Goal: Communication & Community: Answer question/provide support

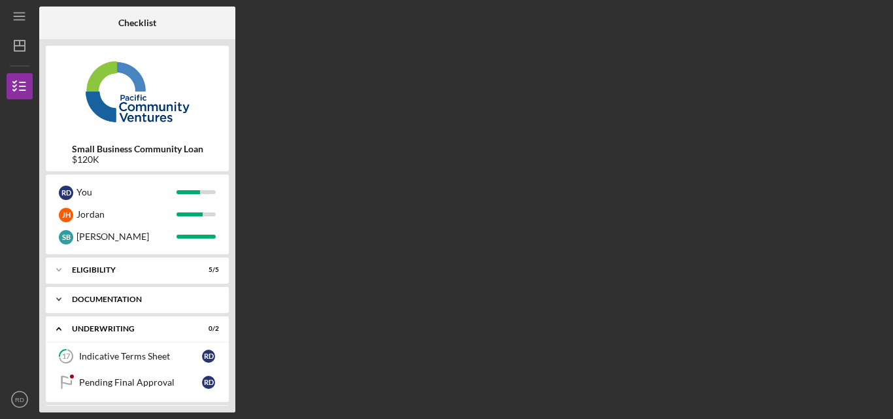
scroll to position [32, 0]
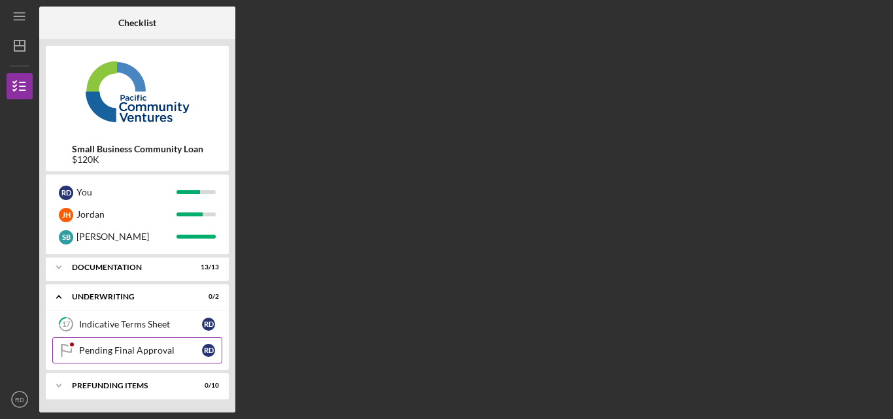
click at [135, 347] on div "Pending Final Approval" at bounding box center [140, 350] width 123 height 10
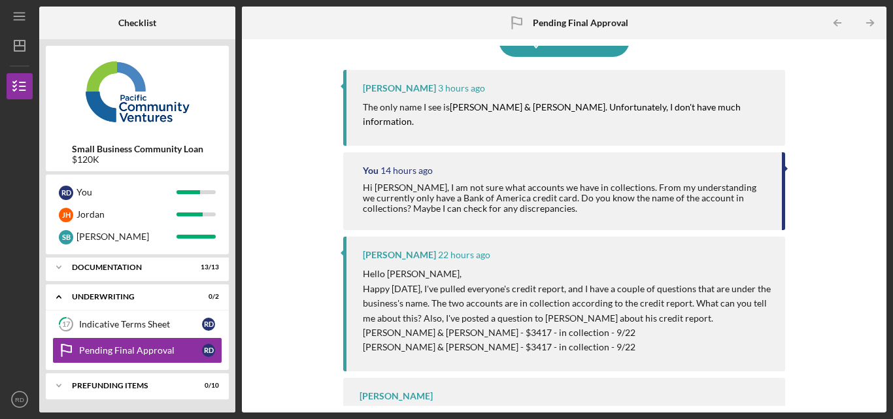
scroll to position [63, 0]
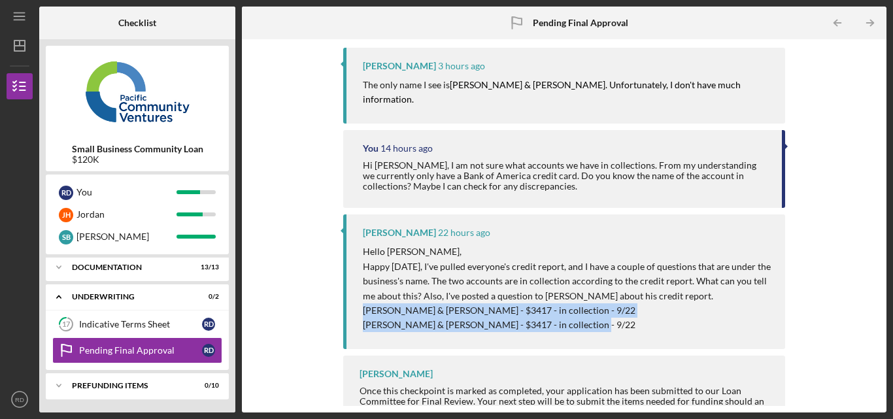
drag, startPoint x: 651, startPoint y: 315, endPoint x: 350, endPoint y: 292, distance: 301.7
click at [350, 292] on div "[PERSON_NAME] 22 hours ago Hello [PERSON_NAME], Happy [DATE], I've pulled every…" at bounding box center [564, 282] width 442 height 134
click at [649, 319] on div "[PERSON_NAME] 22 hours ago Hello [PERSON_NAME], Happy [DATE], I've pulled every…" at bounding box center [564, 282] width 442 height 134
drag, startPoint x: 366, startPoint y: 289, endPoint x: 608, endPoint y: 314, distance: 243.9
click at [608, 314] on div "Hello [PERSON_NAME], Happy [DATE], I've pulled everyone's credit report, and I …" at bounding box center [567, 289] width 409 height 88
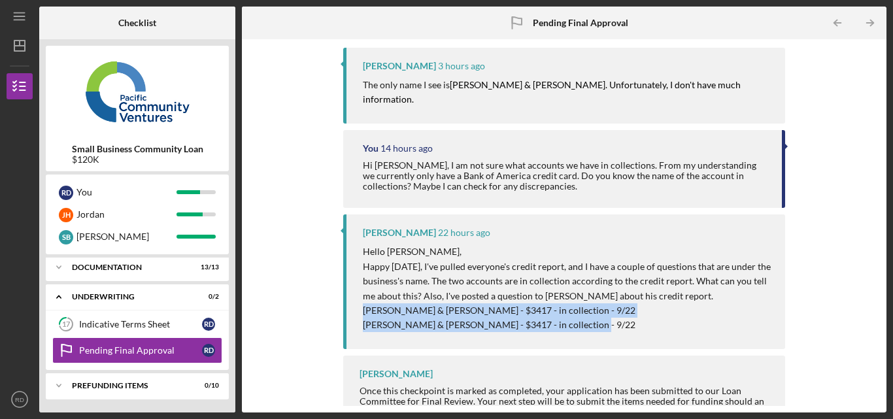
click at [625, 303] on p "[PERSON_NAME] & [PERSON_NAME] - $3417 - in collection - 9/22" at bounding box center [567, 310] width 409 height 14
drag, startPoint x: 613, startPoint y: 308, endPoint x: 329, endPoint y: 290, distance: 285.0
click at [329, 290] on div "Icon/Message Comment [PERSON_NAME] 3 hours ago The only name I see is [PERSON_N…" at bounding box center [565, 226] width 632 height 360
click at [660, 318] on p "[PERSON_NAME] & [PERSON_NAME] - $3417 - in collection - 9/22" at bounding box center [567, 325] width 409 height 14
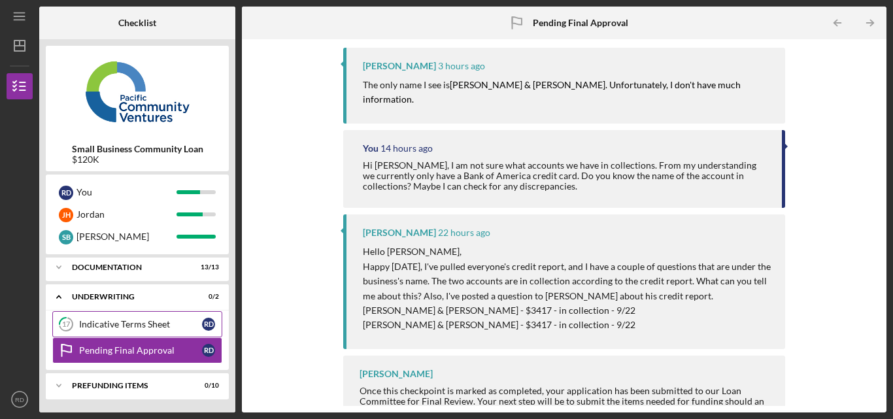
click at [156, 330] on div "Indicative Terms Sheet" at bounding box center [140, 324] width 123 height 10
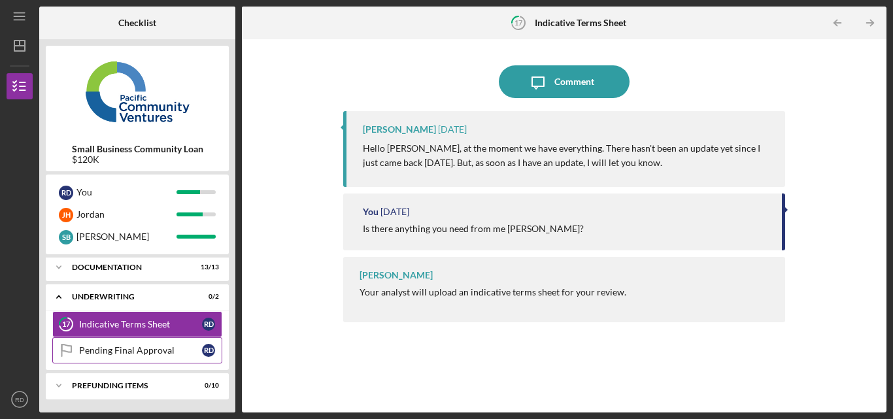
click at [108, 351] on div "Pending Final Approval" at bounding box center [140, 350] width 123 height 10
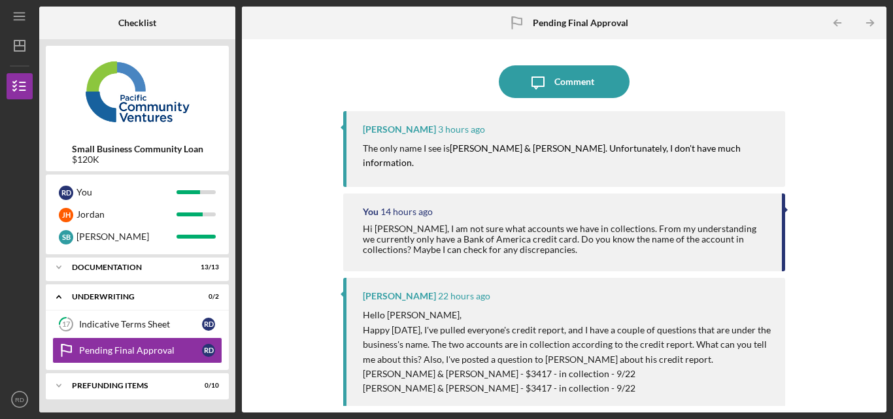
scroll to position [63, 0]
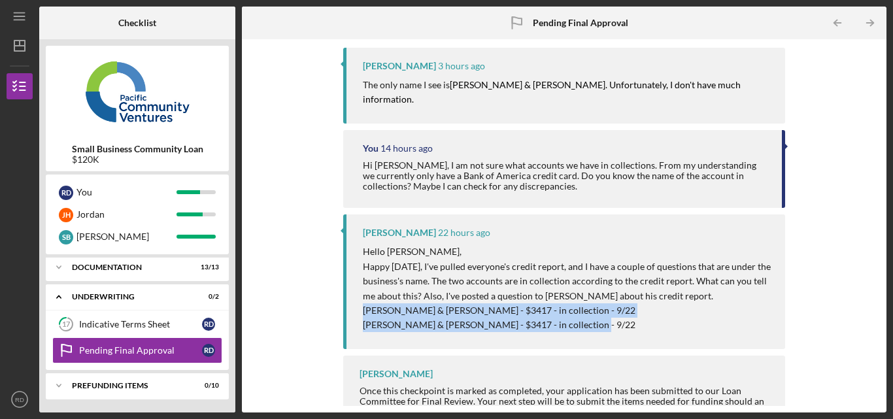
drag, startPoint x: 631, startPoint y: 305, endPoint x: 357, endPoint y: 292, distance: 274.3
click at [357, 292] on div "[PERSON_NAME] 22 hours ago Hello [PERSON_NAME], Happy [DATE], I've pulled every…" at bounding box center [564, 282] width 442 height 134
click at [659, 318] on p "[PERSON_NAME] & [PERSON_NAME] - $3417 - in collection - 9/22" at bounding box center [567, 325] width 409 height 14
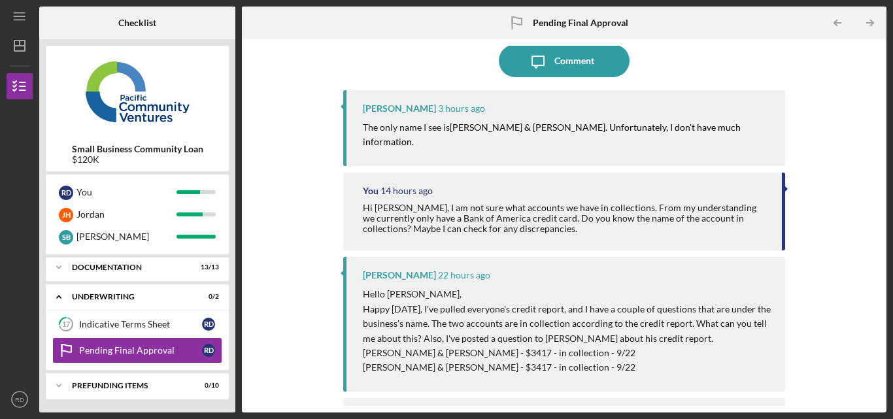
scroll to position [0, 0]
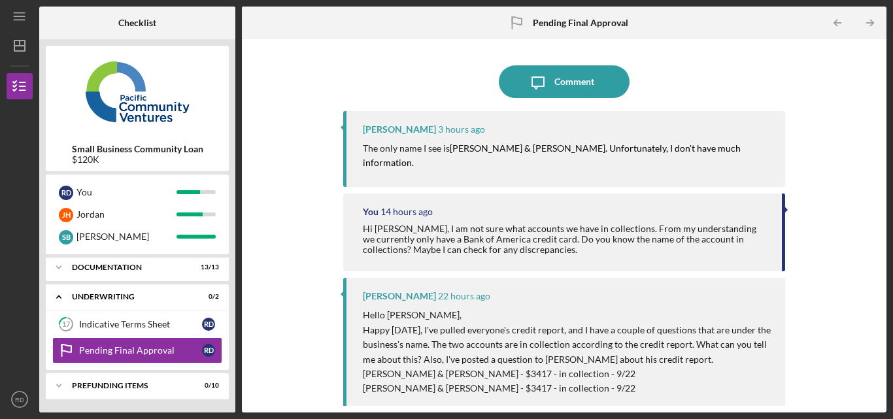
click at [704, 224] on div "Hi [PERSON_NAME], I am not sure what accounts we have in collections. From my u…" at bounding box center [566, 239] width 406 height 31
click at [669, 155] on p "The only name I see is [PERSON_NAME] & [PERSON_NAME]. Unfortunately, I don't ha…" at bounding box center [567, 155] width 409 height 29
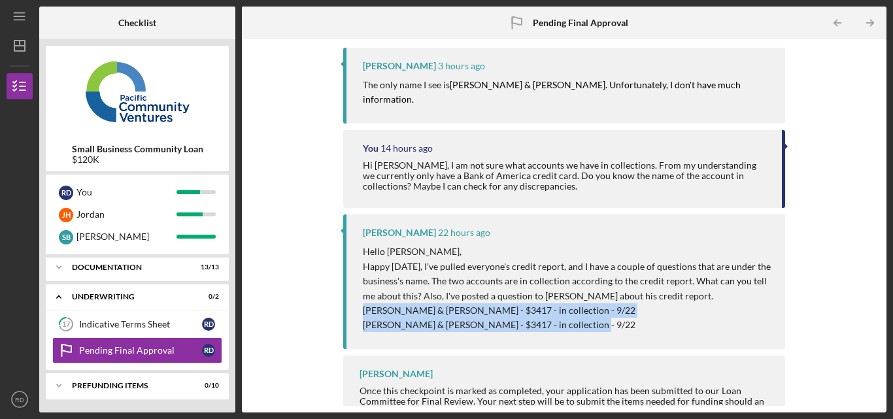
drag, startPoint x: 615, startPoint y: 311, endPoint x: 349, endPoint y: 292, distance: 266.2
click at [349, 292] on div "[PERSON_NAME] 22 hours ago Hello [PERSON_NAME], Happy [DATE], I've pulled every…" at bounding box center [564, 282] width 442 height 134
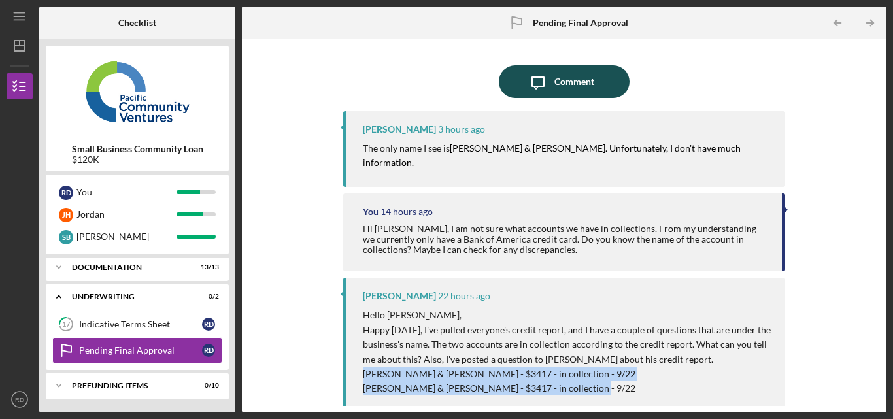
click at [555, 84] on div "Comment" at bounding box center [575, 81] width 40 height 33
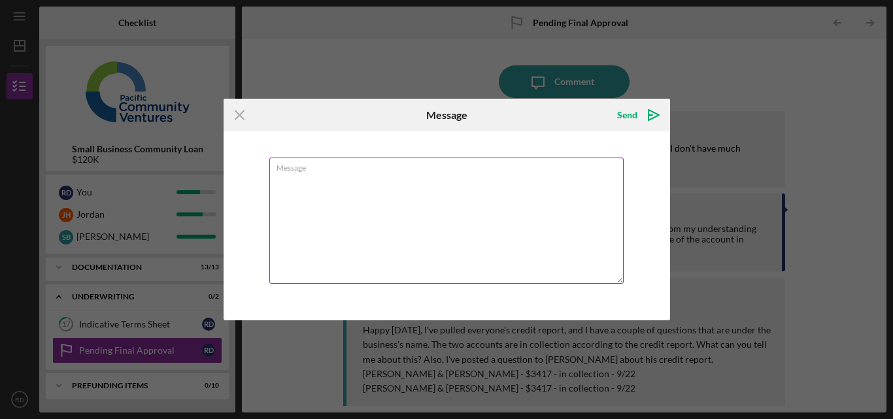
click at [339, 196] on textarea "Message" at bounding box center [446, 221] width 354 height 126
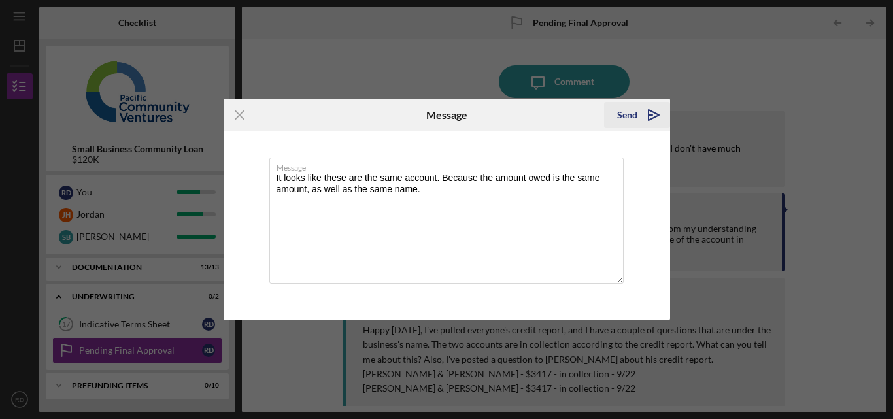
type textarea "It looks like these are the same account. Because the amount owed is the same a…"
click at [651, 120] on icon "Icon/icon-invite-send" at bounding box center [654, 115] width 33 height 33
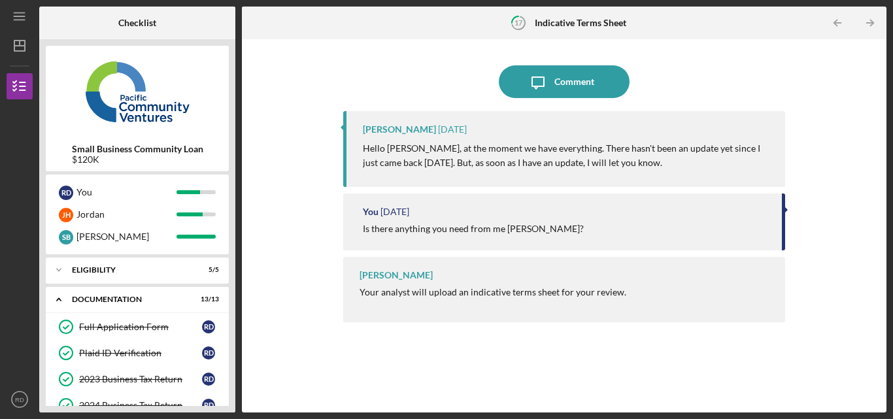
scroll to position [379, 0]
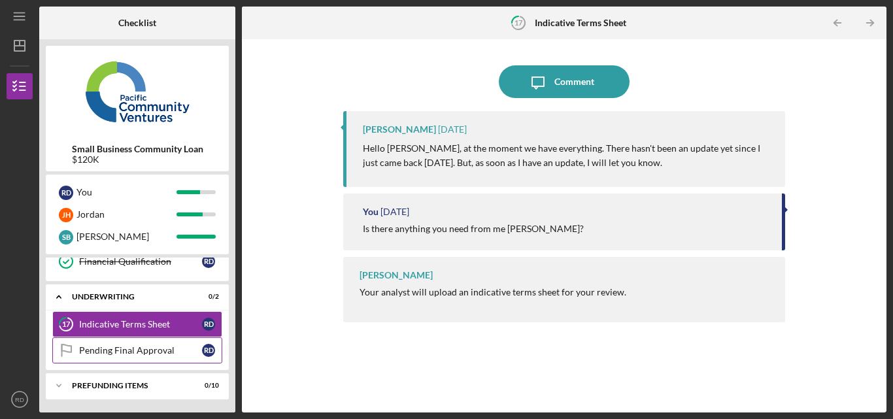
click at [146, 339] on link "Pending Final Approval Pending Final Approval R D" at bounding box center [137, 350] width 170 height 26
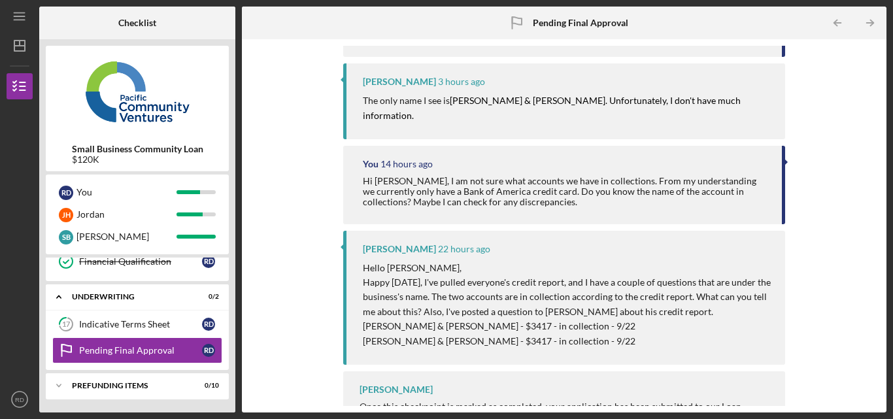
scroll to position [131, 0]
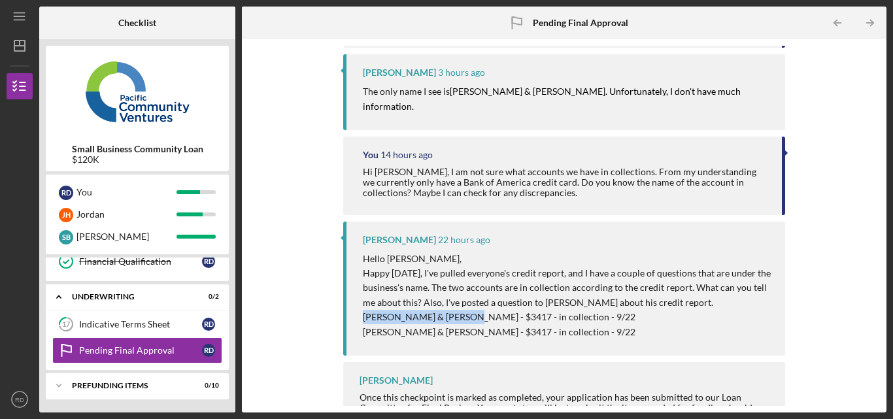
drag, startPoint x: 364, startPoint y: 305, endPoint x: 492, endPoint y: 306, distance: 128.2
click at [492, 310] on p "[PERSON_NAME] & [PERSON_NAME] - $3417 - in collection - 9/22" at bounding box center [567, 317] width 409 height 14
copy p "MCCARTHY BURGESS & WOLF"
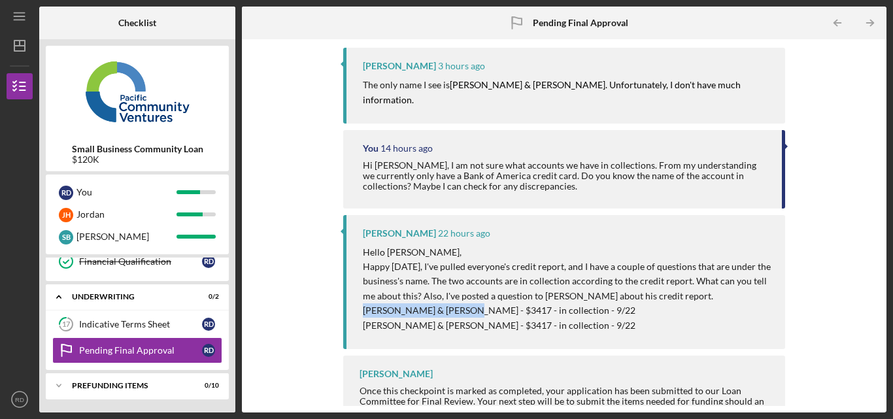
scroll to position [138, 0]
drag, startPoint x: 732, startPoint y: 311, endPoint x: 729, endPoint y: 304, distance: 7.9
click at [732, 318] on p "[PERSON_NAME] & [PERSON_NAME] - $3417 - in collection - 9/22" at bounding box center [567, 325] width 409 height 14
click at [117, 346] on div "Pending Final Approval" at bounding box center [140, 350] width 123 height 10
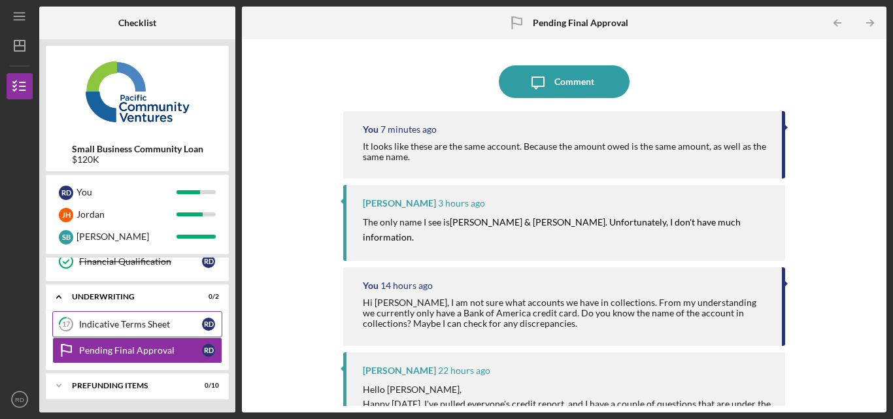
click at [146, 320] on div "Indicative Terms Sheet" at bounding box center [140, 324] width 123 height 10
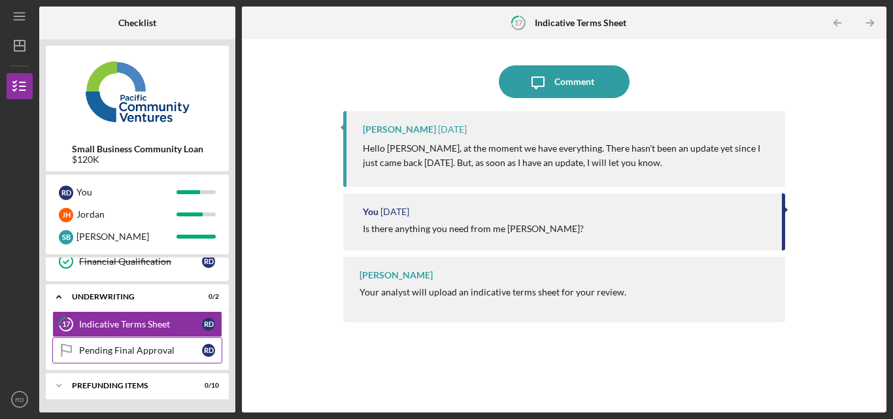
click at [137, 343] on link "Pending Final Approval Pending Final Approval R D" at bounding box center [137, 350] width 170 height 26
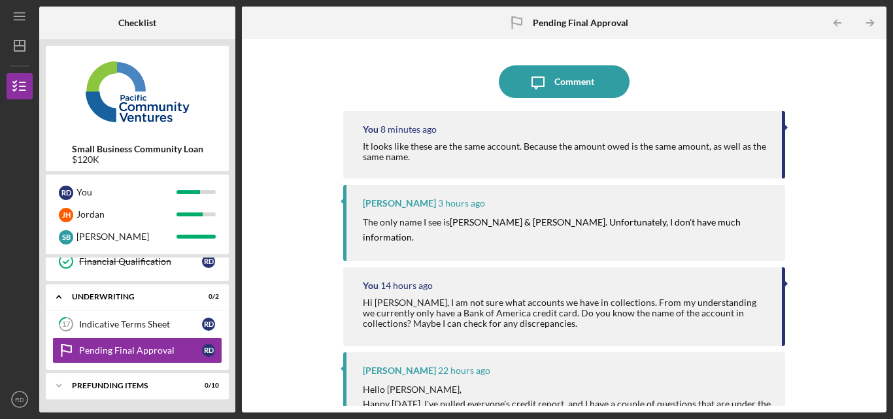
scroll to position [138, 0]
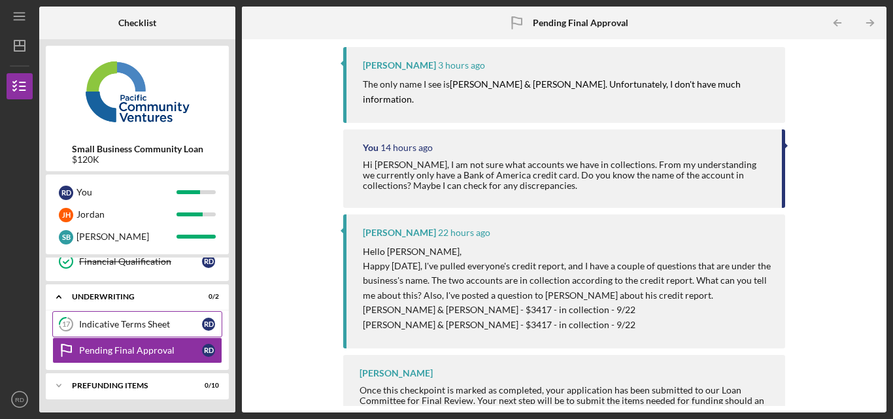
click at [147, 321] on div "Indicative Terms Sheet" at bounding box center [140, 324] width 123 height 10
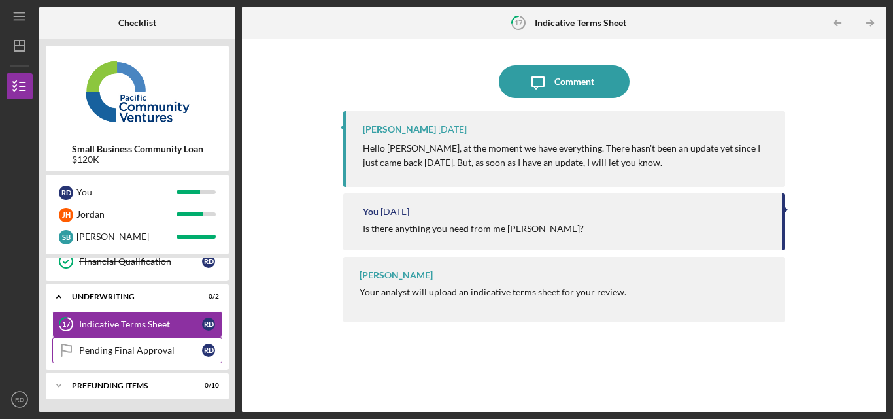
click at [184, 349] on div "Pending Final Approval" at bounding box center [140, 350] width 123 height 10
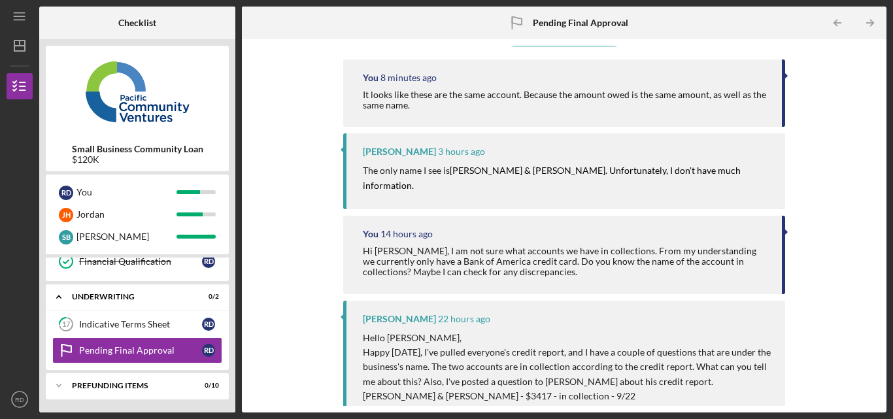
scroll to position [131, 0]
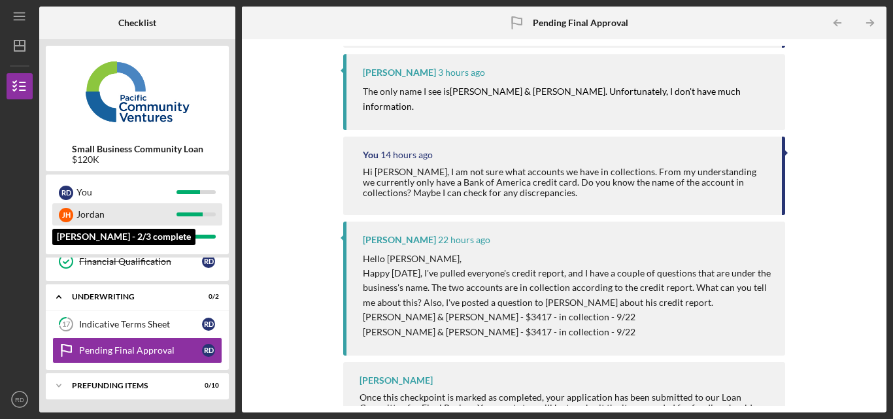
click at [143, 217] on div "Jordan" at bounding box center [127, 214] width 100 height 22
click at [105, 208] on div "Jordan" at bounding box center [127, 214] width 100 height 22
click at [128, 216] on div "Jordan" at bounding box center [127, 214] width 100 height 22
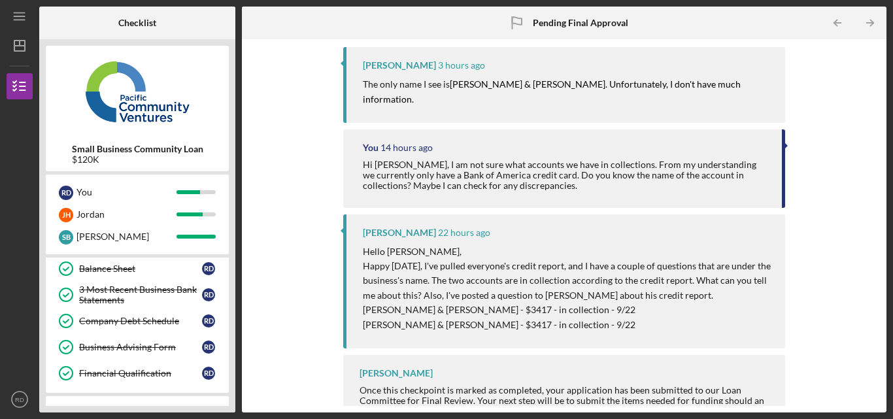
scroll to position [379, 0]
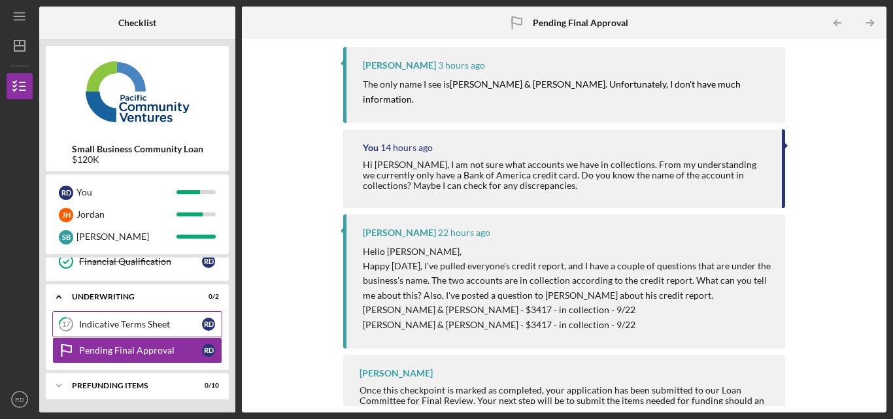
click at [152, 330] on link "17 Indicative Terms Sheet R D" at bounding box center [137, 324] width 170 height 26
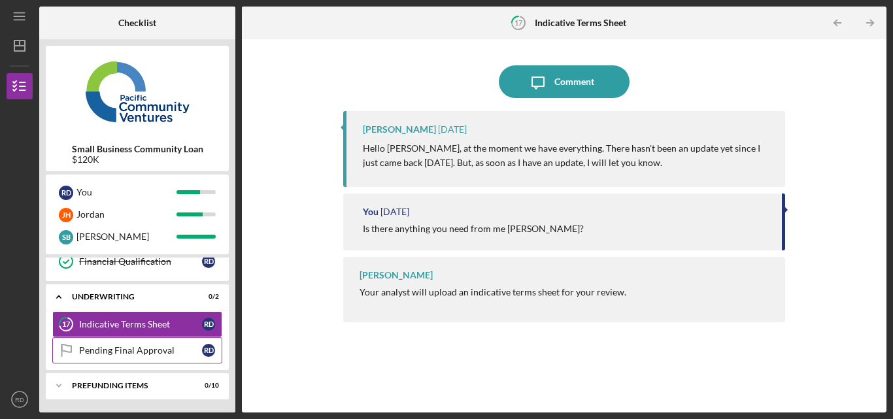
click at [147, 343] on link "Pending Final Approval Pending Final Approval R D" at bounding box center [137, 350] width 170 height 26
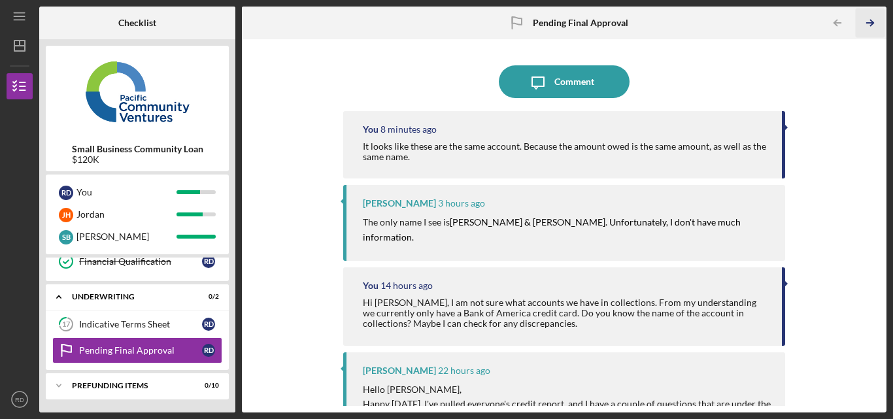
click at [867, 27] on icon "Icon/Table Pagination Arrow" at bounding box center [870, 23] width 29 height 29
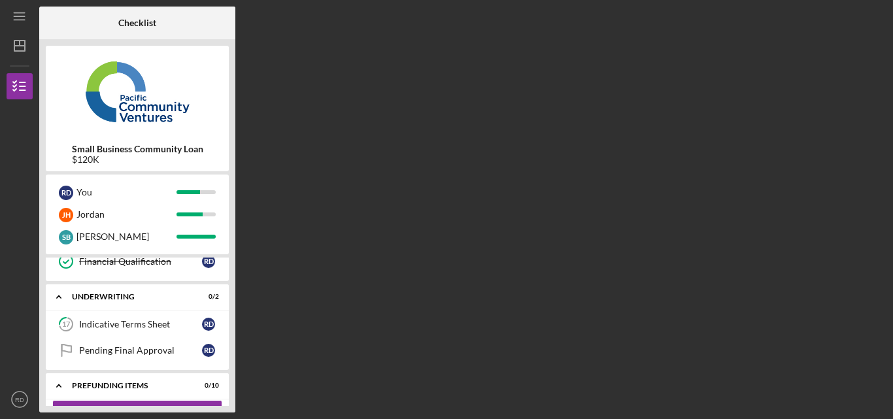
scroll to position [461, 0]
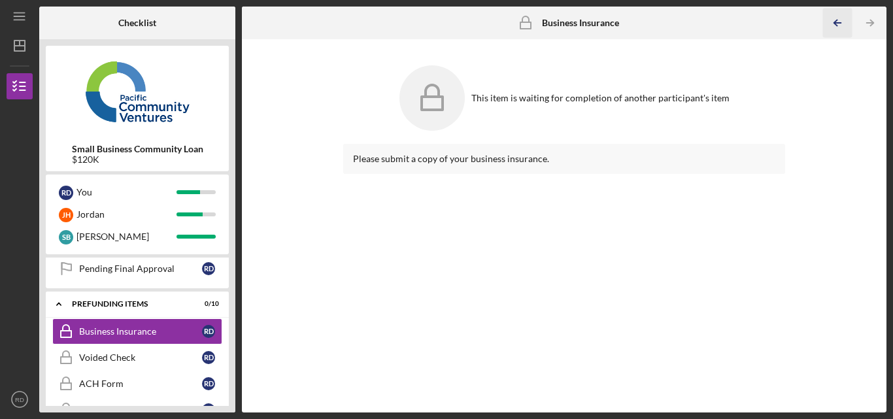
click at [836, 19] on icon "Icon/Table Pagination Arrow" at bounding box center [837, 23] width 29 height 29
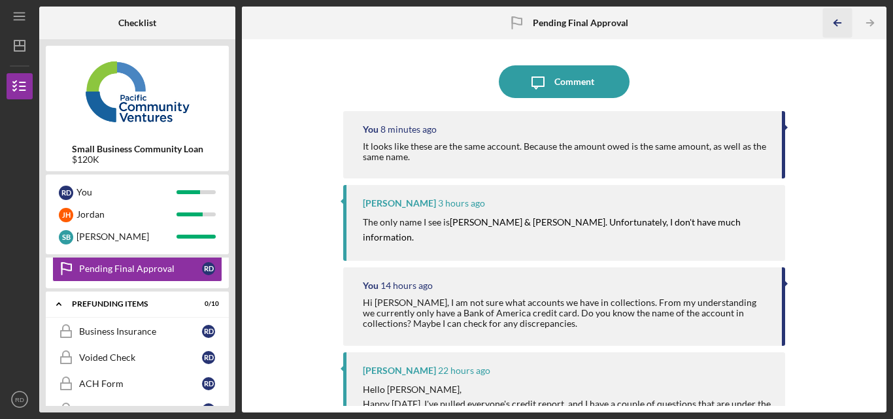
click at [836, 19] on icon "Icon/Table Pagination Arrow" at bounding box center [837, 23] width 29 height 29
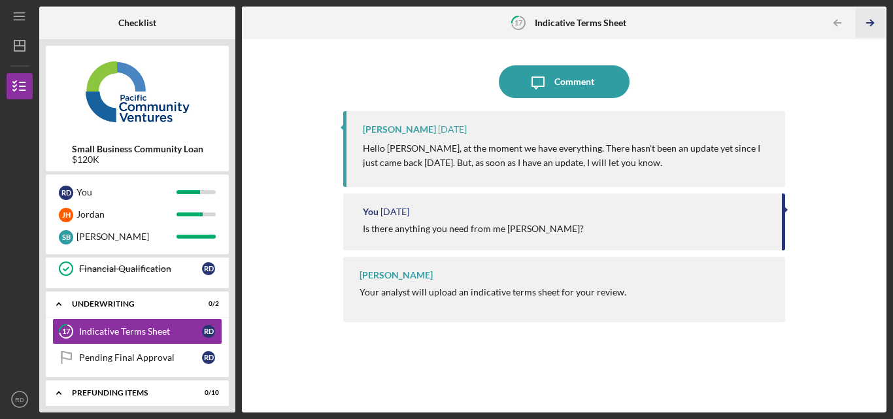
click at [872, 18] on icon "Icon/Table Pagination Arrow" at bounding box center [870, 23] width 29 height 29
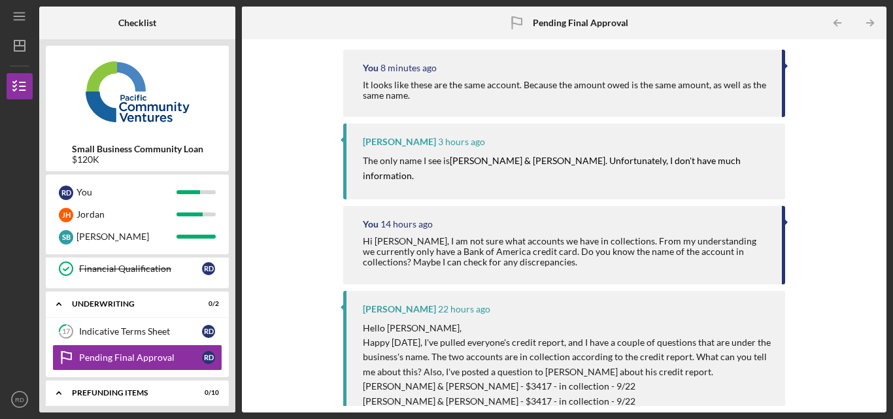
scroll to position [138, 0]
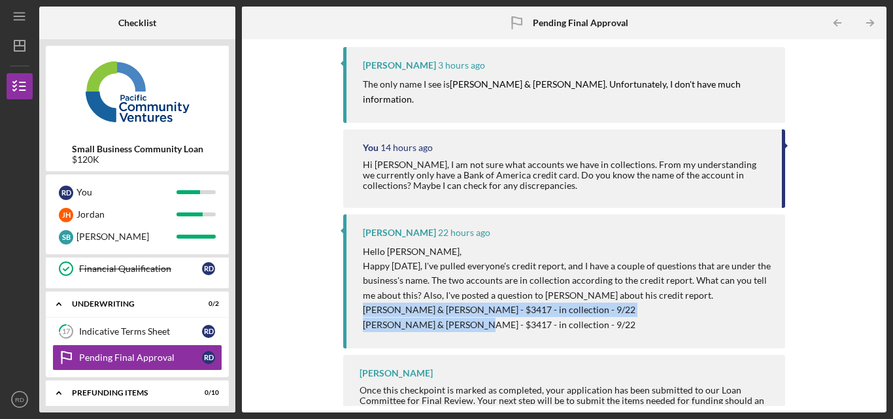
drag, startPoint x: 366, startPoint y: 297, endPoint x: 496, endPoint y: 309, distance: 130.7
click at [496, 309] on div "Hello [PERSON_NAME], Happy [DATE], I've pulled everyone's credit report, and I …" at bounding box center [567, 289] width 409 height 88
click at [493, 324] on div "[PERSON_NAME] 22 hours ago Hello [PERSON_NAME], Happy [DATE], I've pulled every…" at bounding box center [564, 282] width 442 height 134
drag, startPoint x: 487, startPoint y: 313, endPoint x: 366, endPoint y: 298, distance: 121.9
click at [366, 298] on div "Hello [PERSON_NAME], Happy [DATE], I've pulled everyone's credit report, and I …" at bounding box center [567, 289] width 409 height 88
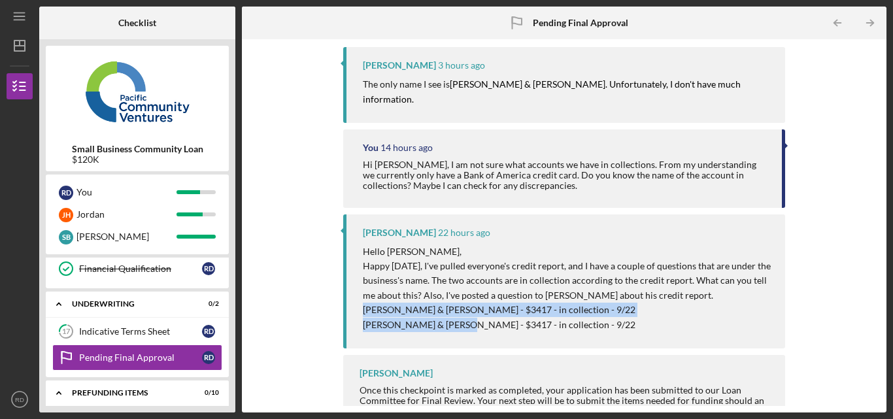
click at [369, 303] on p "[PERSON_NAME] & [PERSON_NAME] - $3417 - in collection - 9/22" at bounding box center [567, 310] width 409 height 14
drag, startPoint x: 362, startPoint y: 296, endPoint x: 612, endPoint y: 327, distance: 252.3
click at [612, 327] on div "[PERSON_NAME] 22 hours ago Hello [PERSON_NAME], Happy [DATE], I've pulled every…" at bounding box center [564, 282] width 442 height 134
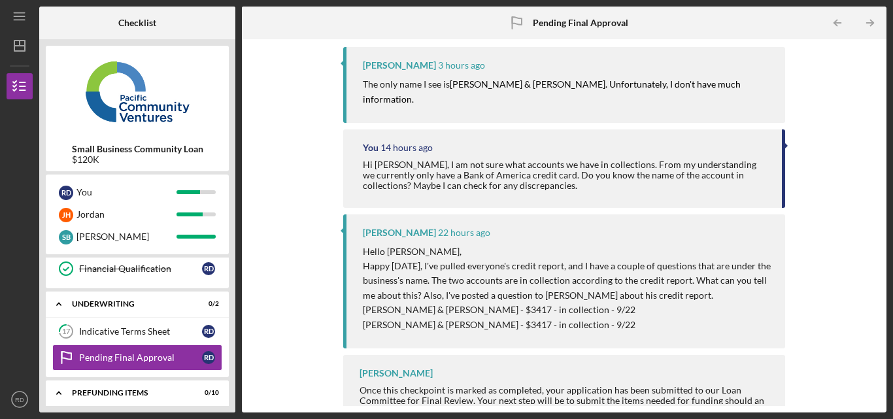
click at [462, 339] on div "Icon/Message Comment You 8 minutes ago It looks like these are the same account…" at bounding box center [565, 226] width 632 height 360
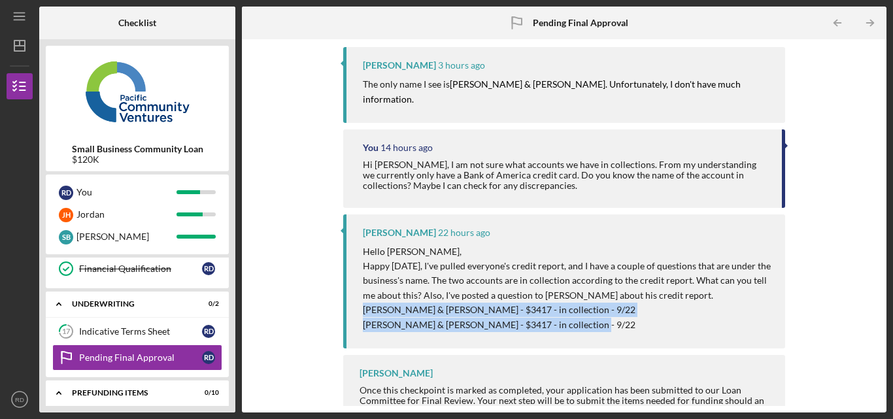
drag, startPoint x: 604, startPoint y: 315, endPoint x: 349, endPoint y: 297, distance: 255.7
click at [349, 297] on div "[PERSON_NAME] 22 hours ago Hello [PERSON_NAME], Happy [DATE], I've pulled every…" at bounding box center [564, 282] width 442 height 134
click at [736, 324] on div "[PERSON_NAME] 22 hours ago Hello [PERSON_NAME], Happy [DATE], I've pulled every…" at bounding box center [564, 282] width 442 height 134
drag, startPoint x: 633, startPoint y: 314, endPoint x: 366, endPoint y: 296, distance: 268.1
click at [366, 296] on div "Hello [PERSON_NAME], Happy [DATE], I've pulled everyone's credit report, and I …" at bounding box center [567, 289] width 409 height 88
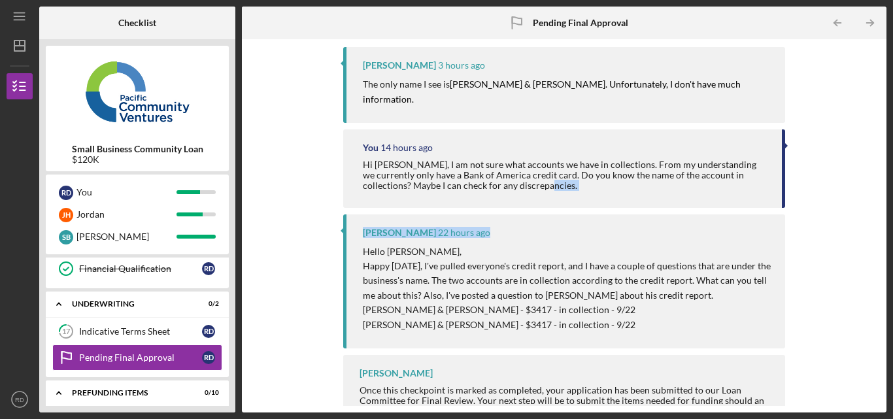
drag, startPoint x: 779, startPoint y: 171, endPoint x: 785, endPoint y: 216, distance: 44.9
click at [785, 216] on div "Icon/Message Comment You 9 minutes ago It looks like these are the same account…" at bounding box center [565, 226] width 632 height 360
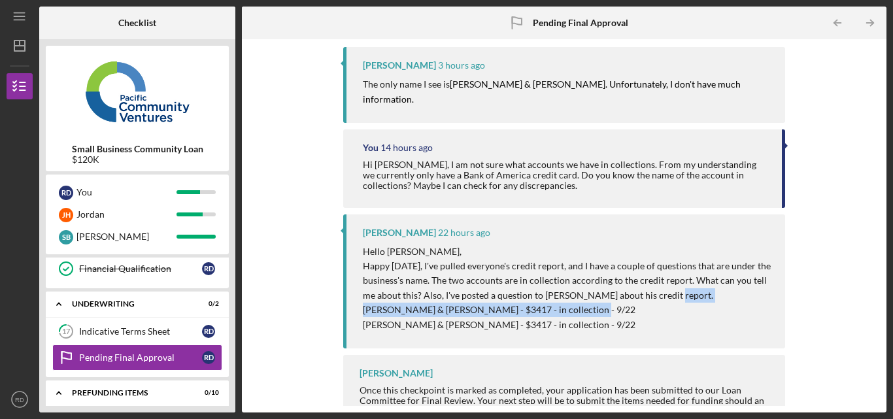
drag, startPoint x: 663, startPoint y: 281, endPoint x: 662, endPoint y: 288, distance: 7.2
click at [662, 288] on div "Hello [PERSON_NAME], Happy [DATE], I've pulled everyone's credit report, and I …" at bounding box center [567, 289] width 409 height 88
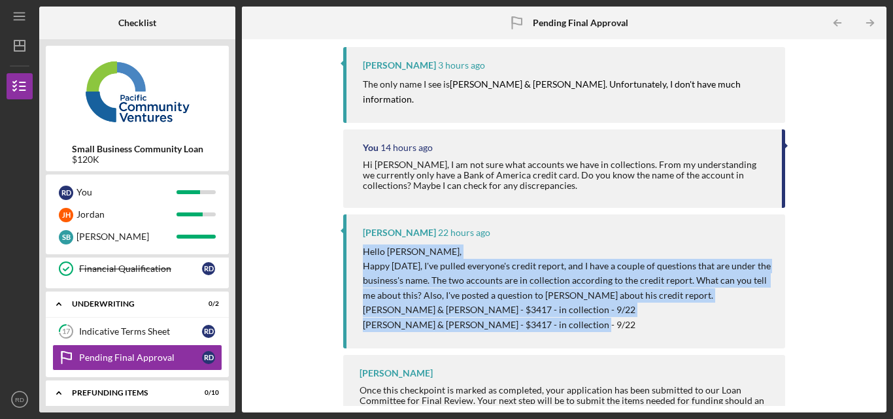
drag, startPoint x: 641, startPoint y: 317, endPoint x: 361, endPoint y: 239, distance: 290.5
click at [361, 239] on div "[PERSON_NAME] 22 hours ago Hello [PERSON_NAME], Happy [DATE], I've pulled every…" at bounding box center [564, 282] width 442 height 134
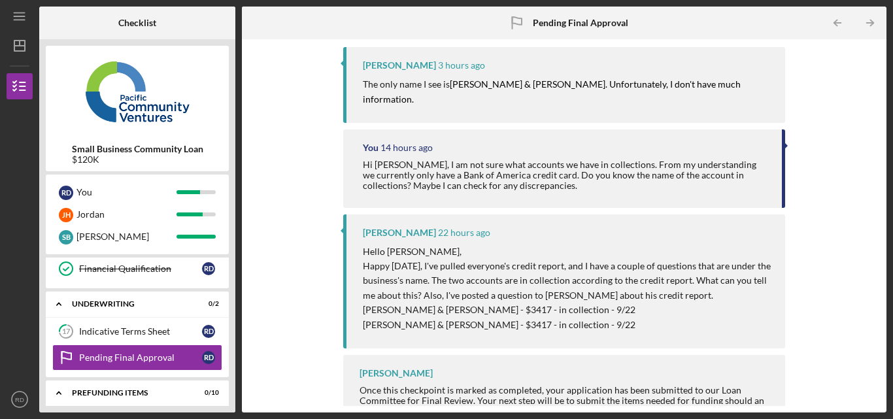
click at [524, 215] on div "[PERSON_NAME] 22 hours ago Hello [PERSON_NAME], Happy [DATE], I've pulled every…" at bounding box center [564, 282] width 442 height 134
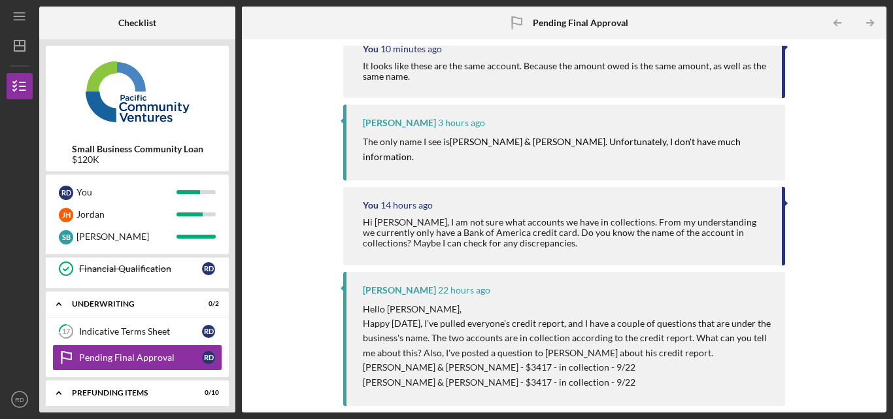
scroll to position [0, 0]
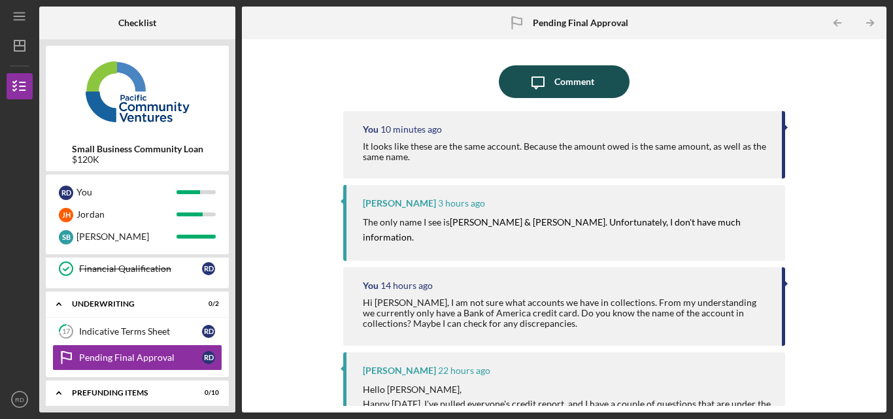
click at [592, 84] on button "Icon/Message Comment" at bounding box center [564, 81] width 131 height 33
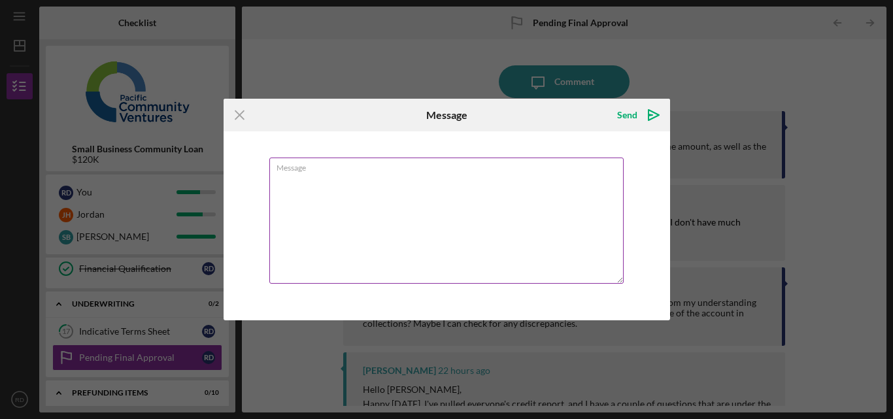
click at [471, 181] on textarea "Message" at bounding box center [446, 221] width 354 height 126
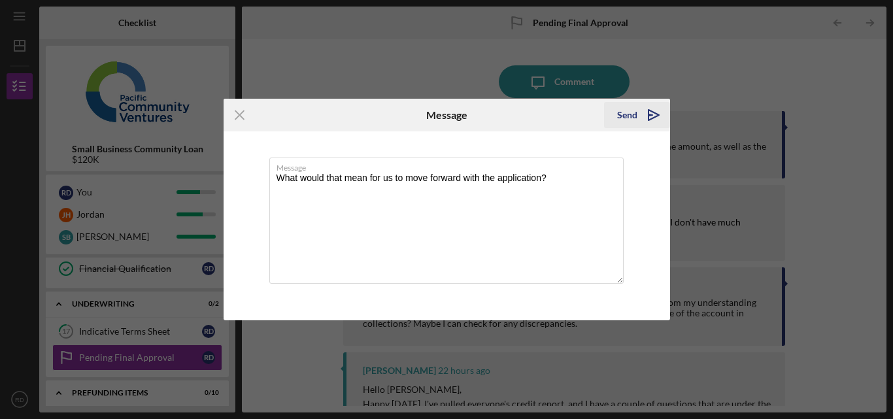
type textarea "What would that mean for us to move forward with the application?"
click at [654, 116] on icon "Icon/icon-invite-send" at bounding box center [654, 115] width 33 height 33
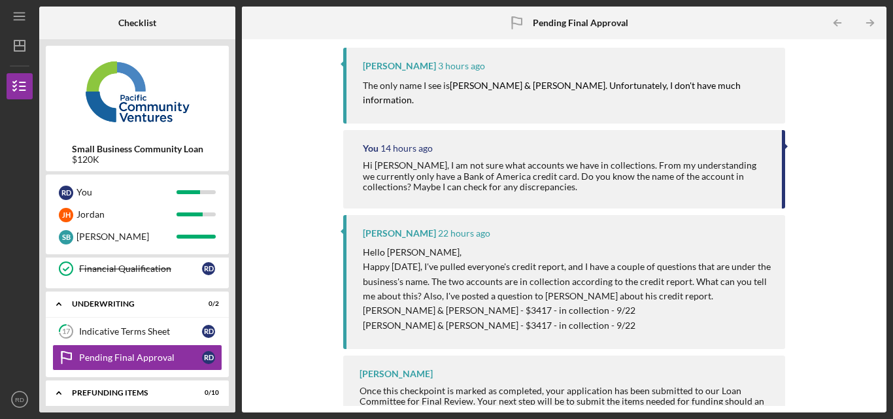
scroll to position [201, 0]
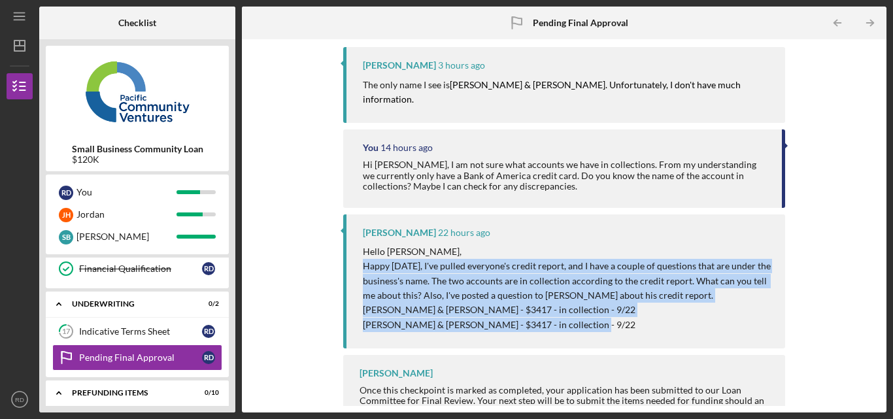
drag, startPoint x: 631, startPoint y: 316, endPoint x: 361, endPoint y: 249, distance: 278.4
click at [361, 249] on div "[PERSON_NAME] 22 hours ago Hello [PERSON_NAME], Happy [DATE], I've pulled every…" at bounding box center [564, 282] width 442 height 134
click at [805, 269] on div "Icon/Message Comment You 25 seconds ago What would that mean for us to move for…" at bounding box center [565, 226] width 632 height 360
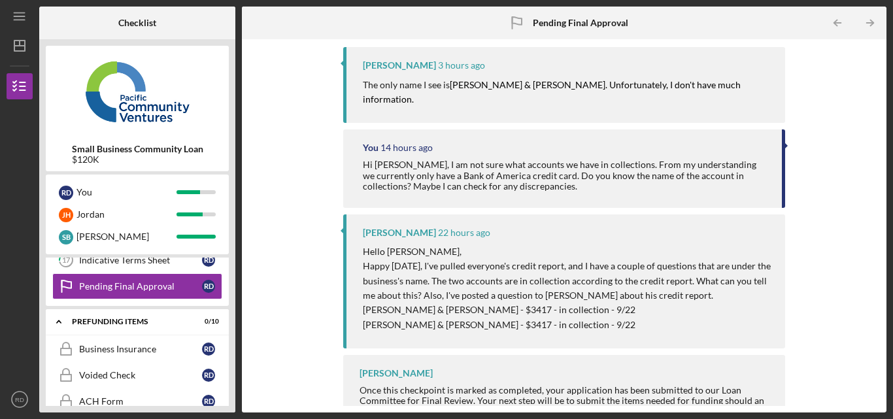
scroll to position [386, 0]
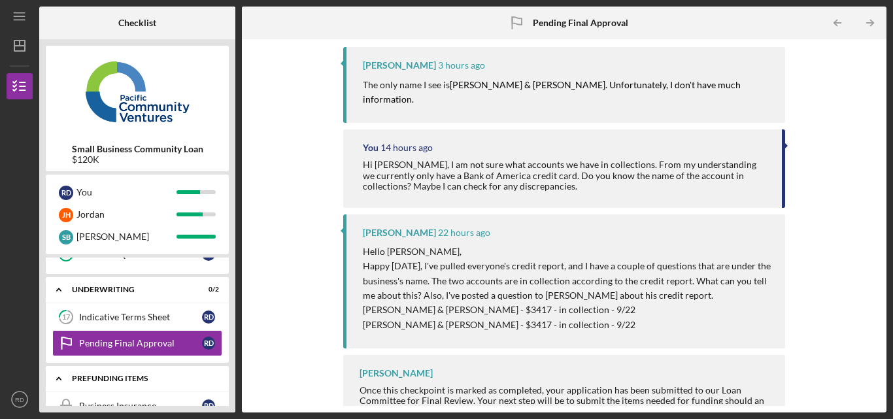
click at [63, 378] on icon "Icon/Expander" at bounding box center [59, 379] width 26 height 26
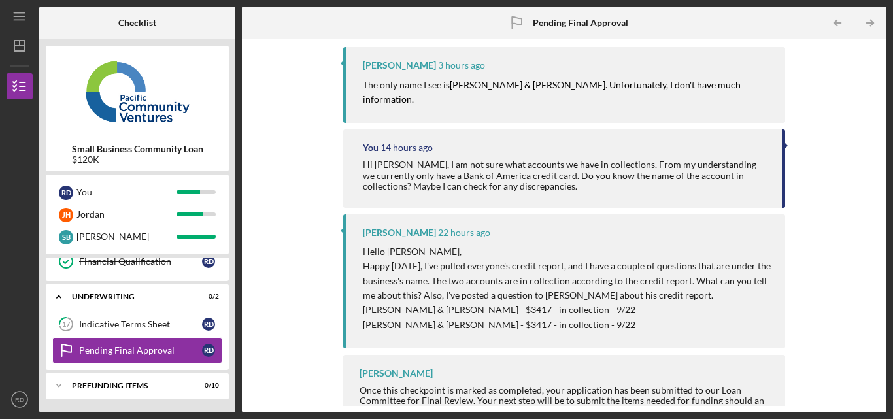
scroll to position [0, 0]
